Goal: Navigation & Orientation: Find specific page/section

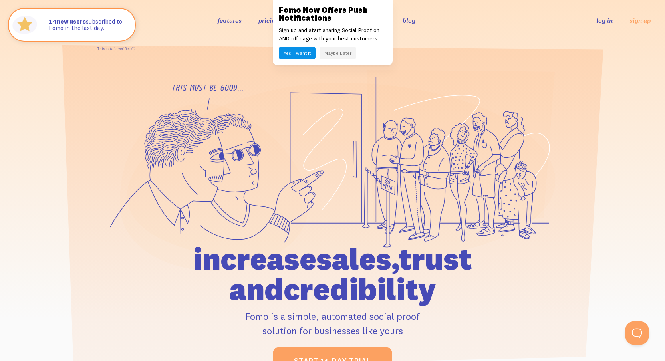
click at [340, 51] on button "Maybe Later" at bounding box center [338, 53] width 37 height 12
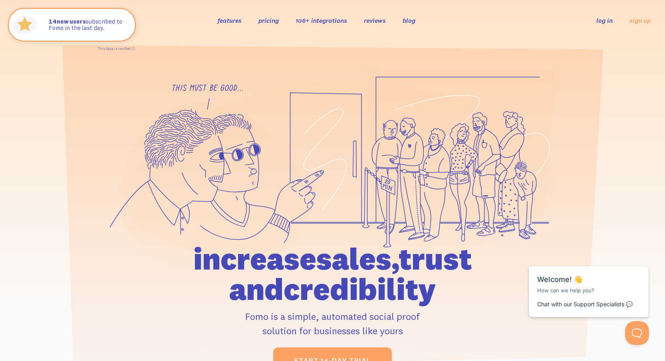
click at [228, 20] on link "features" at bounding box center [230, 20] width 24 height 8
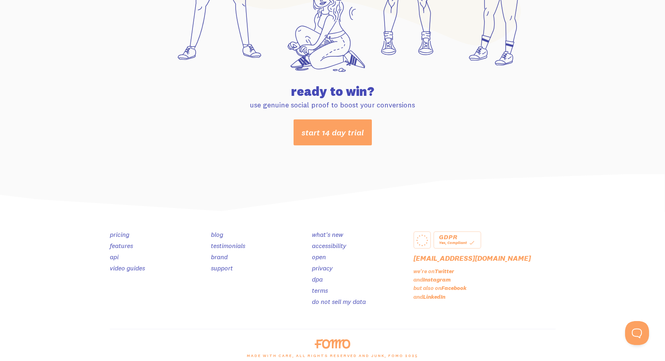
scroll to position [4193, 0]
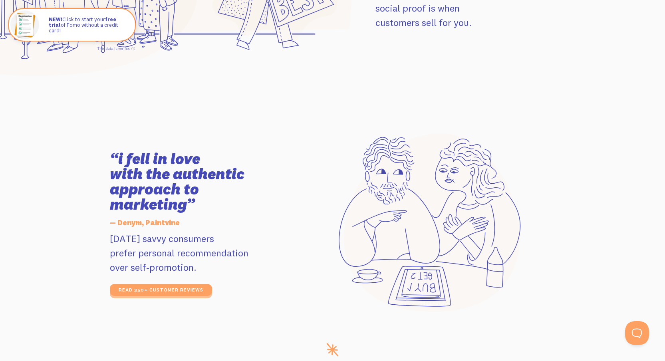
scroll to position [1267, 0]
